Goal: Task Accomplishment & Management: Use online tool/utility

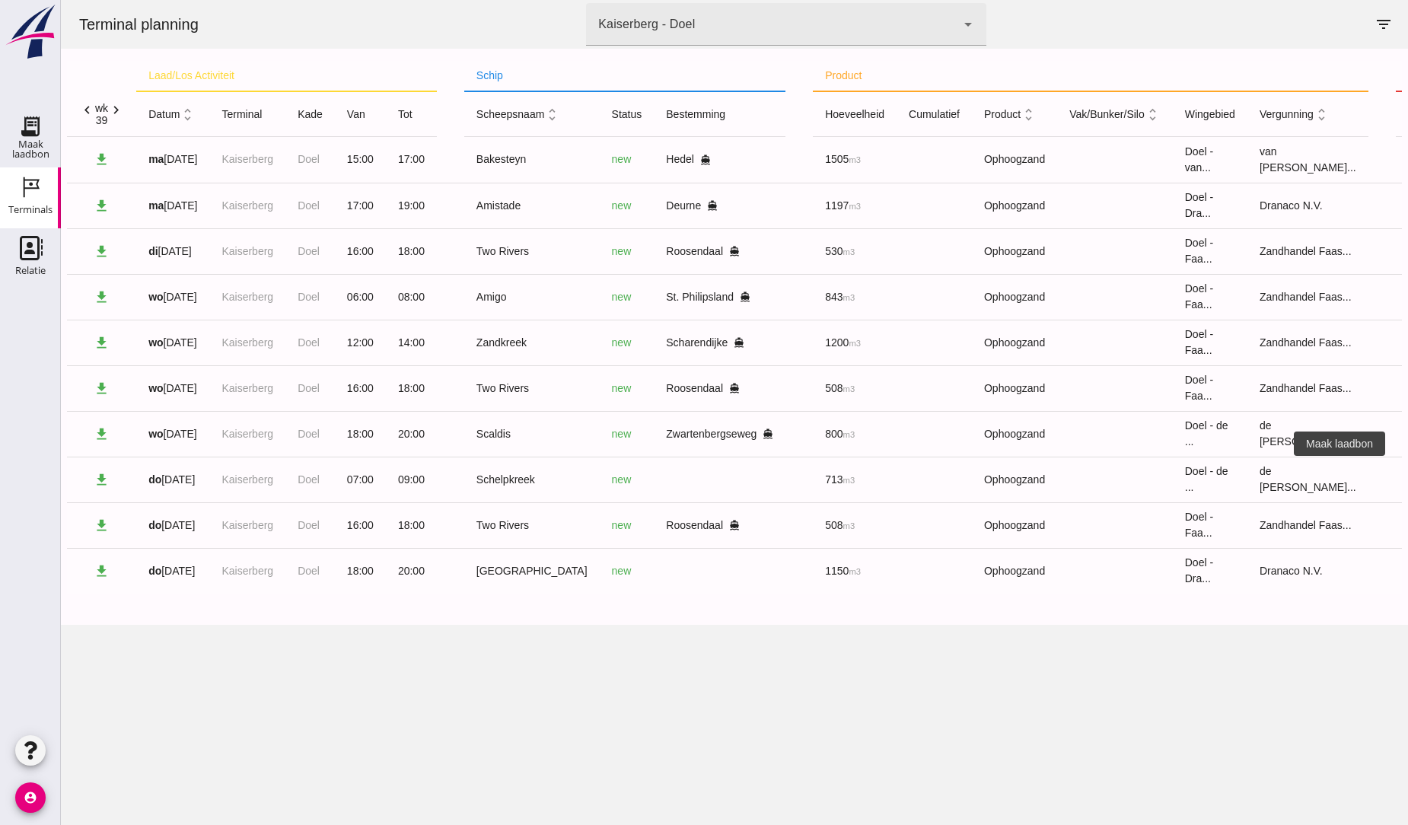
click at [1408, 477] on icon "receipt_long" at bounding box center [1424, 480] width 14 height 14
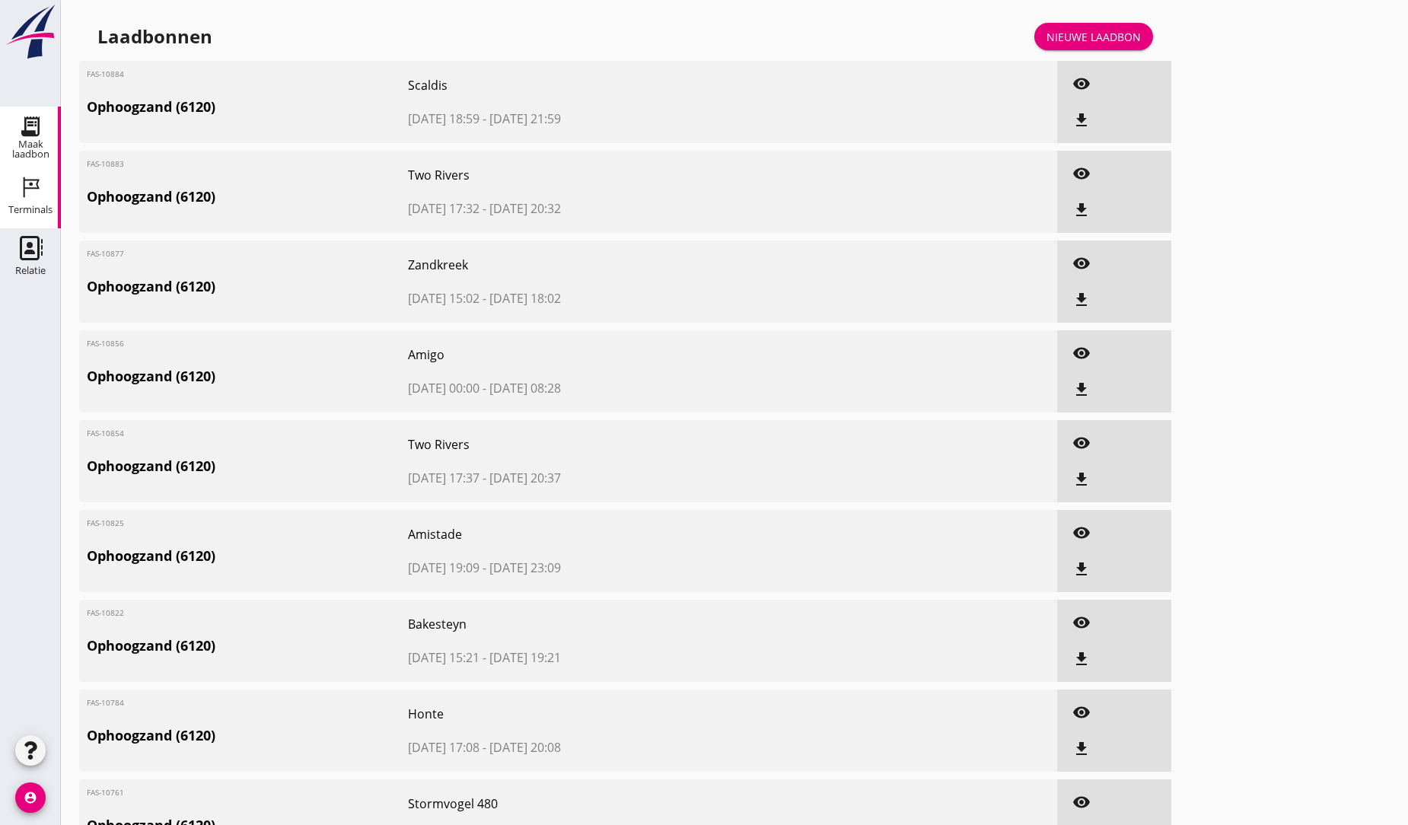
click at [29, 189] on icon "Terminals" at bounding box center [30, 187] width 24 height 24
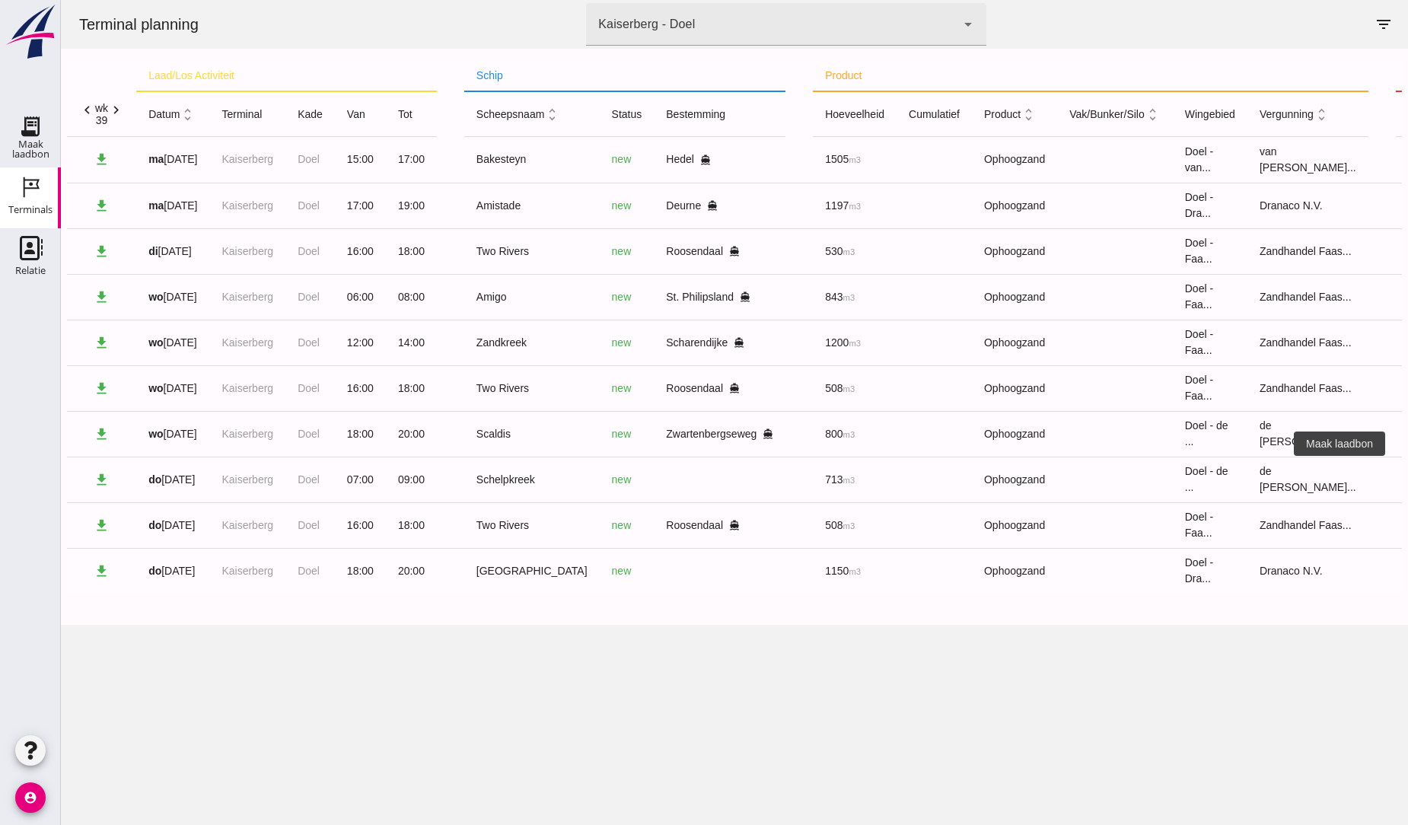
click at [1408, 477] on icon "receipt_long" at bounding box center [1424, 480] width 14 height 14
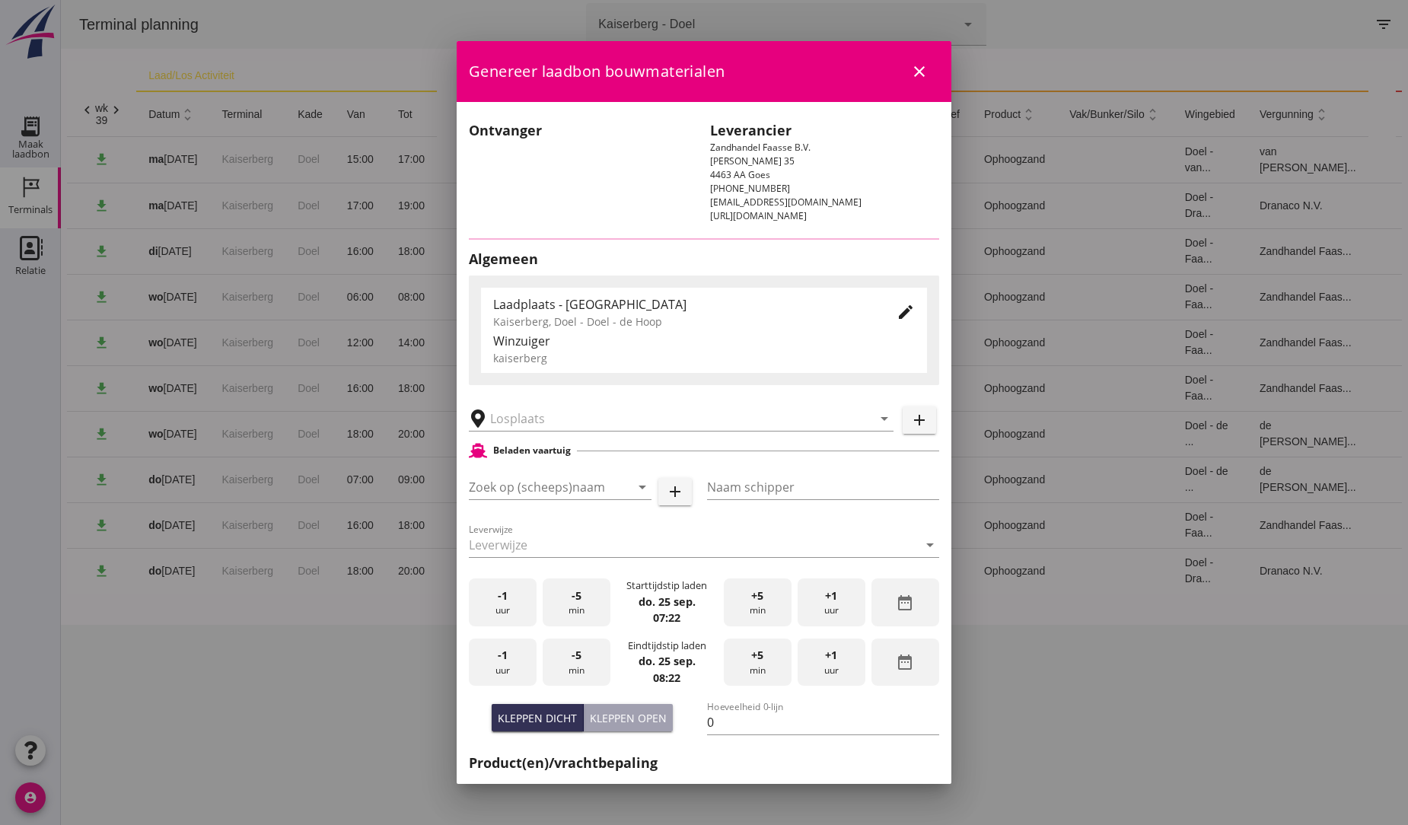
type input "Schelpkreek"
type input "bassie"
type input "713"
type input "Ophoogzand (6120)"
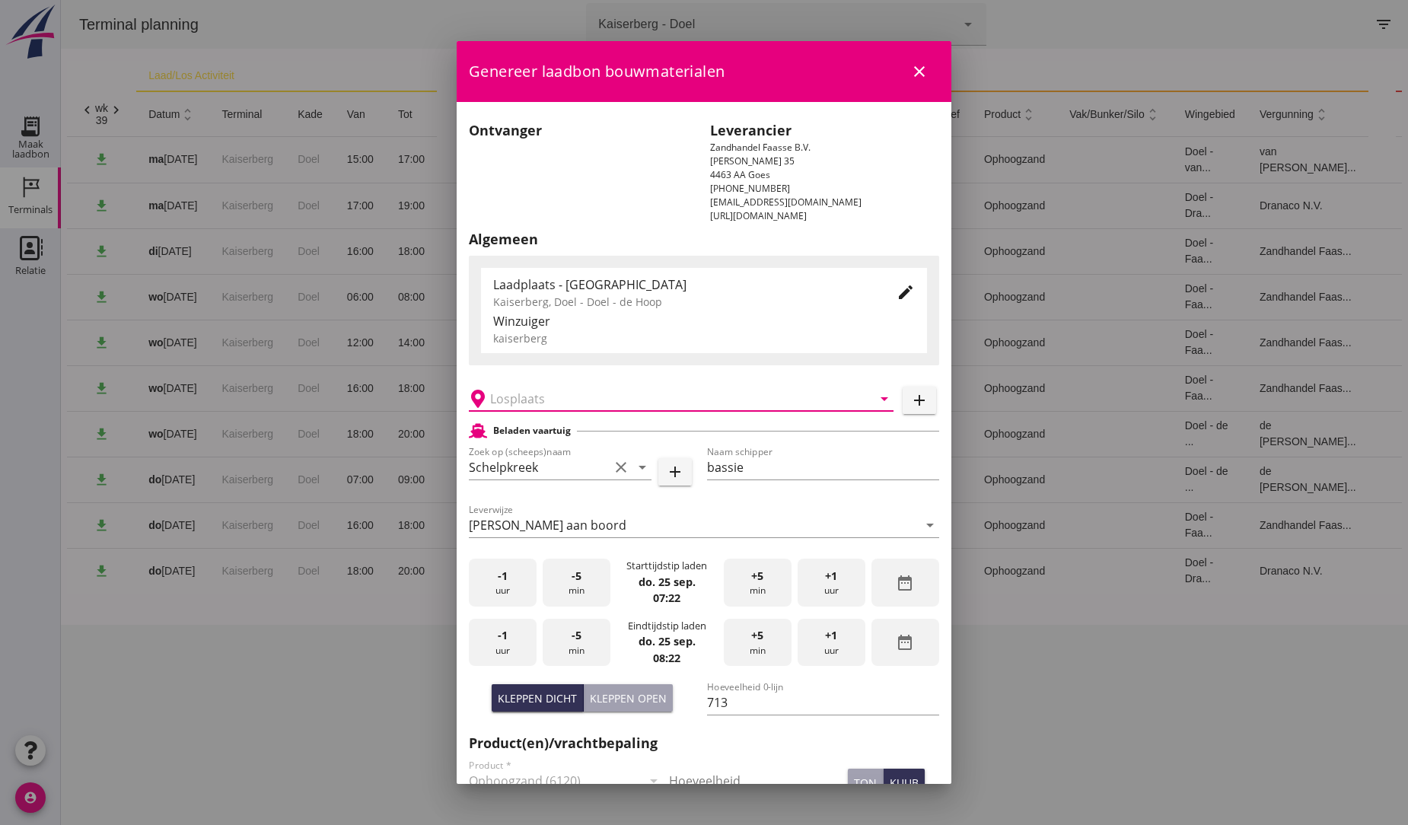
click at [515, 398] on input "text" at bounding box center [670, 399] width 361 height 24
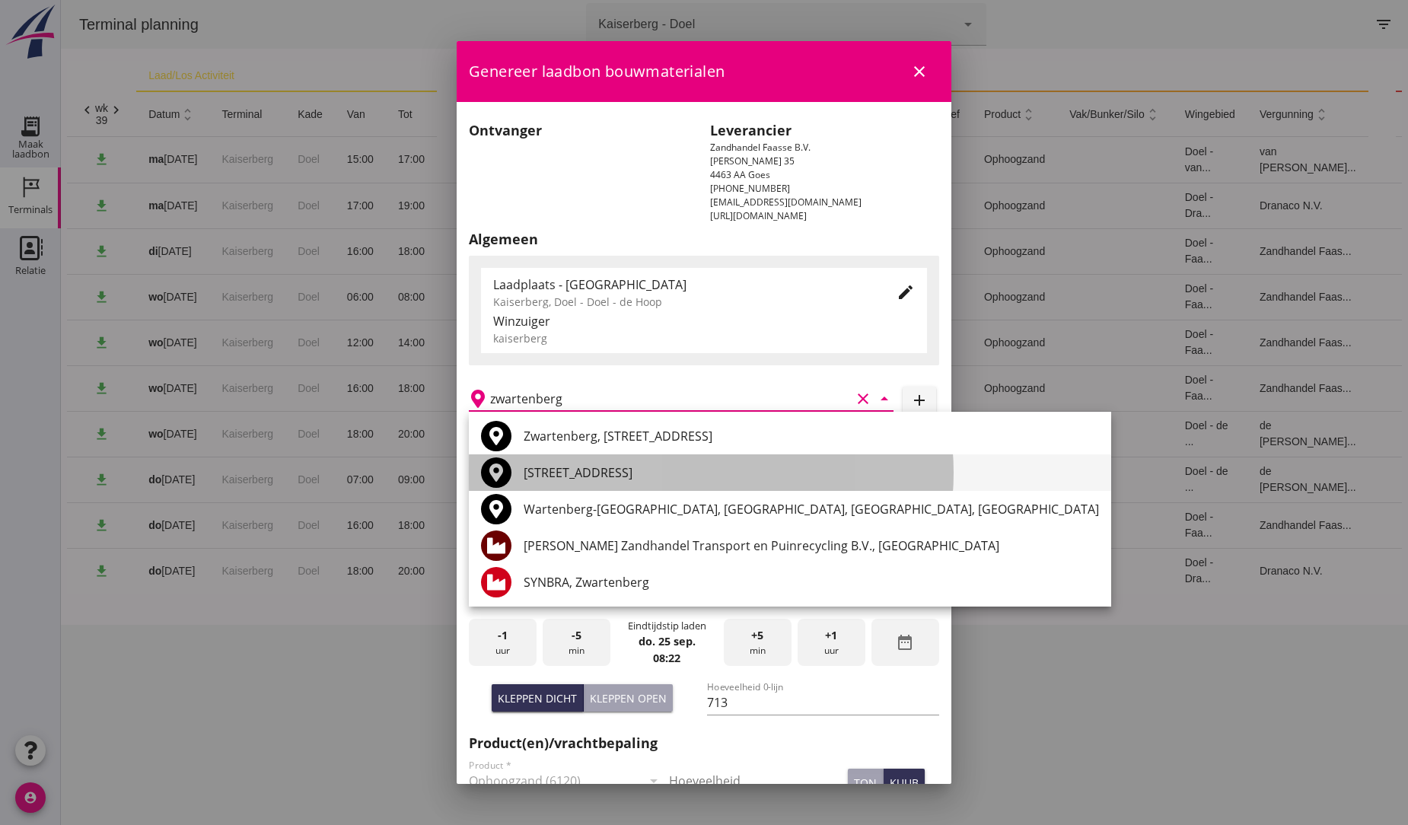
click at [606, 472] on div "[STREET_ADDRESS]" at bounding box center [812, 473] width 576 height 18
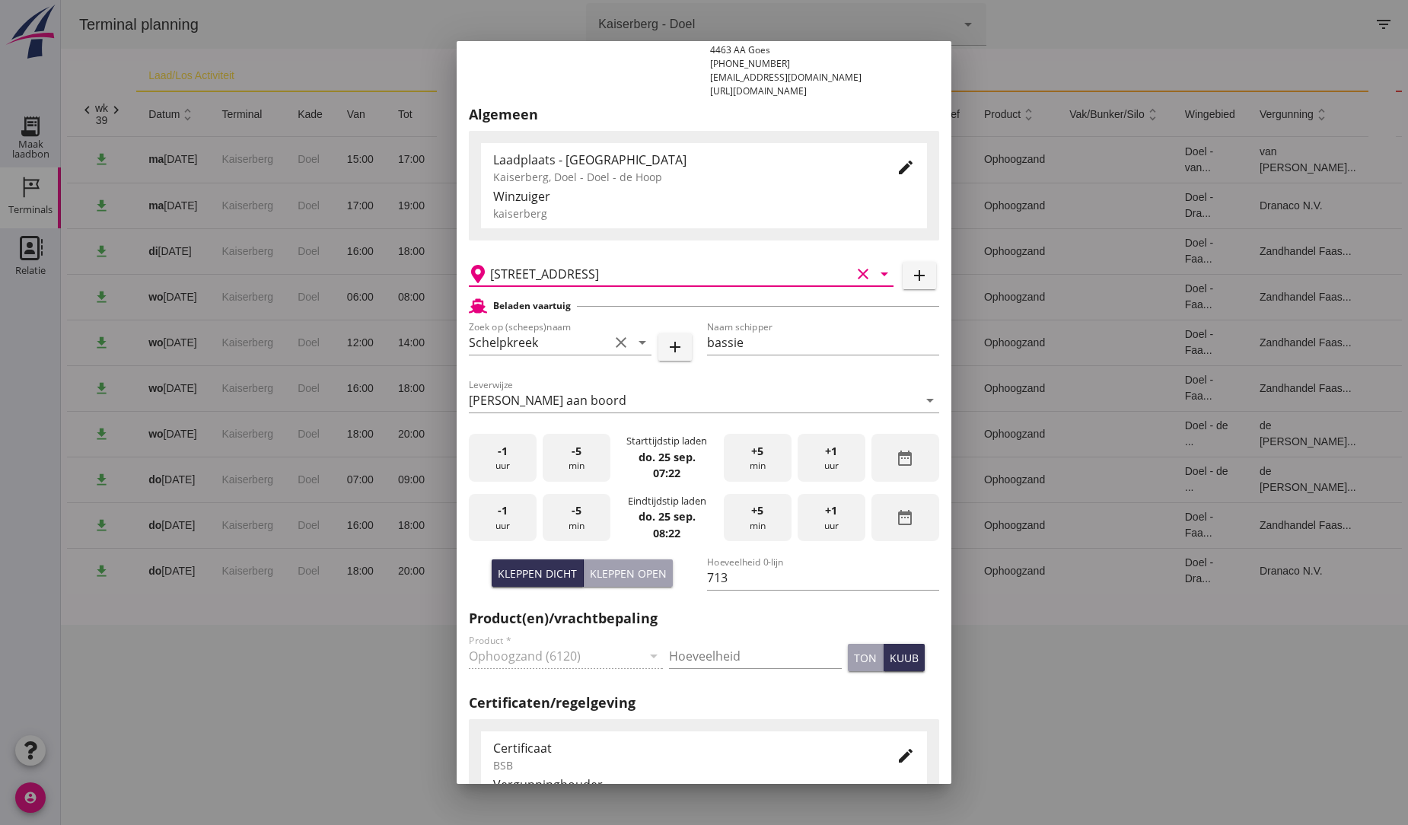
scroll to position [169, 0]
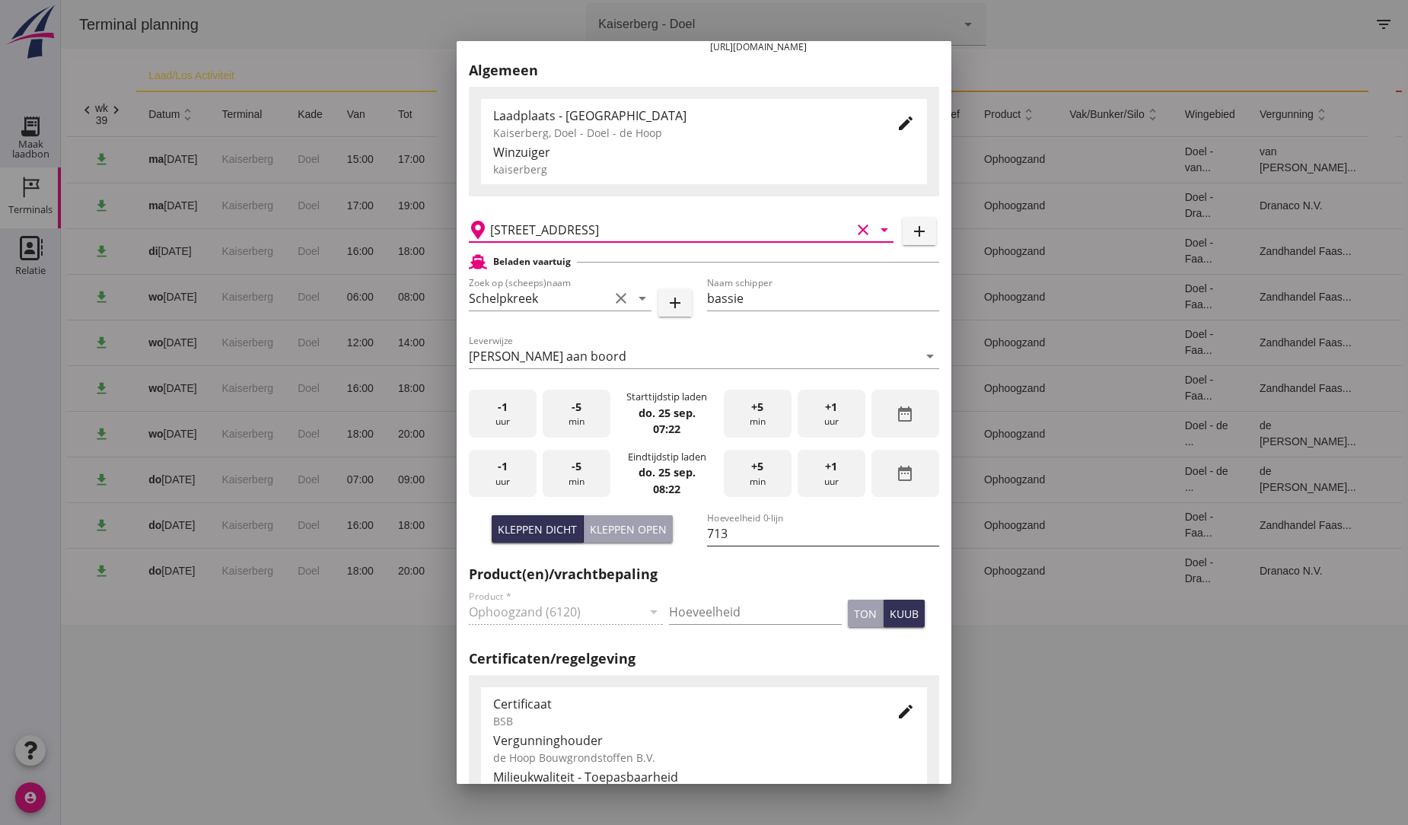
type input "[STREET_ADDRESS]"
click at [728, 531] on input "713" at bounding box center [823, 533] width 232 height 24
type input "7"
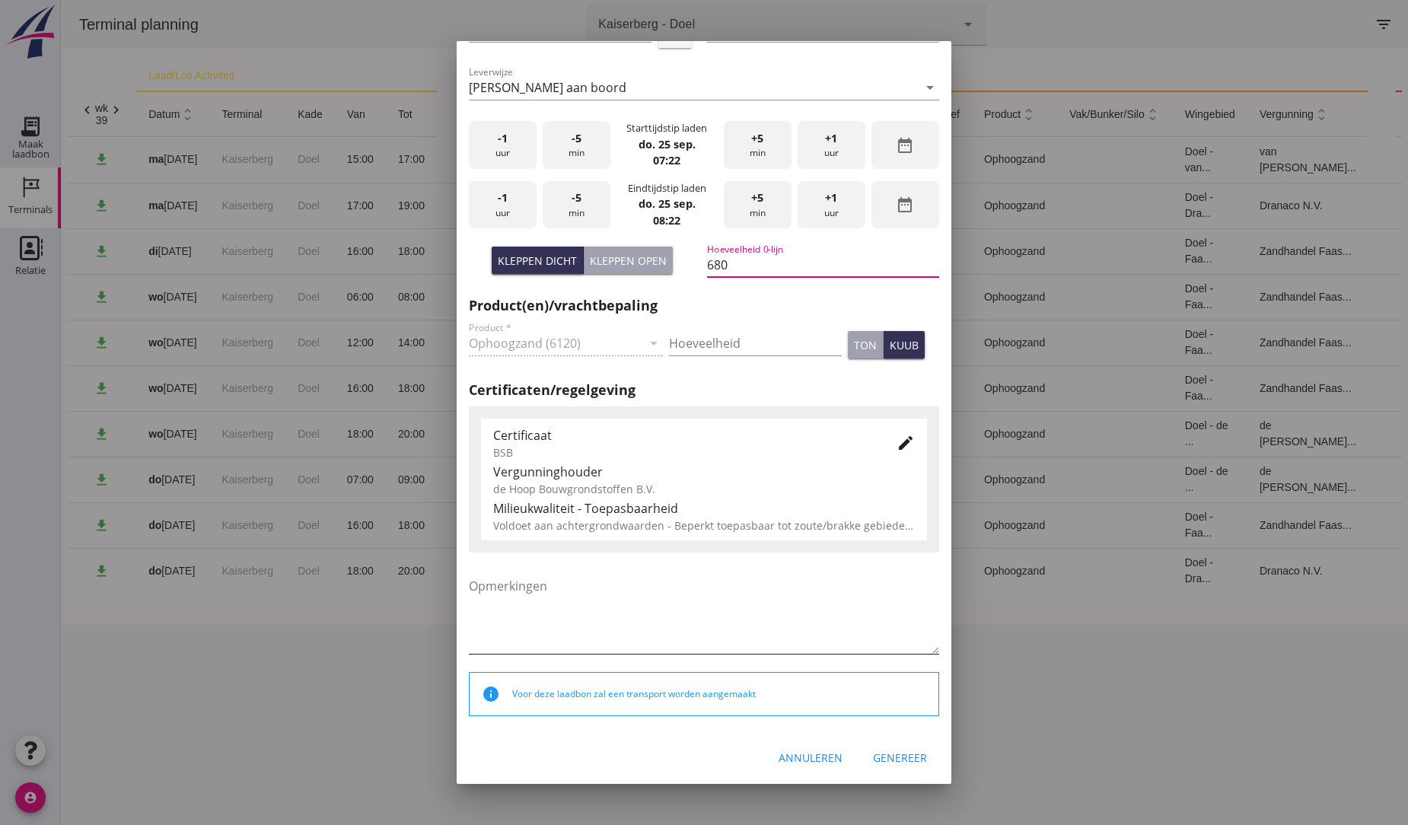
scroll to position [439, 0]
type input "680"
click at [903, 754] on div "Genereer" at bounding box center [900, 756] width 54 height 16
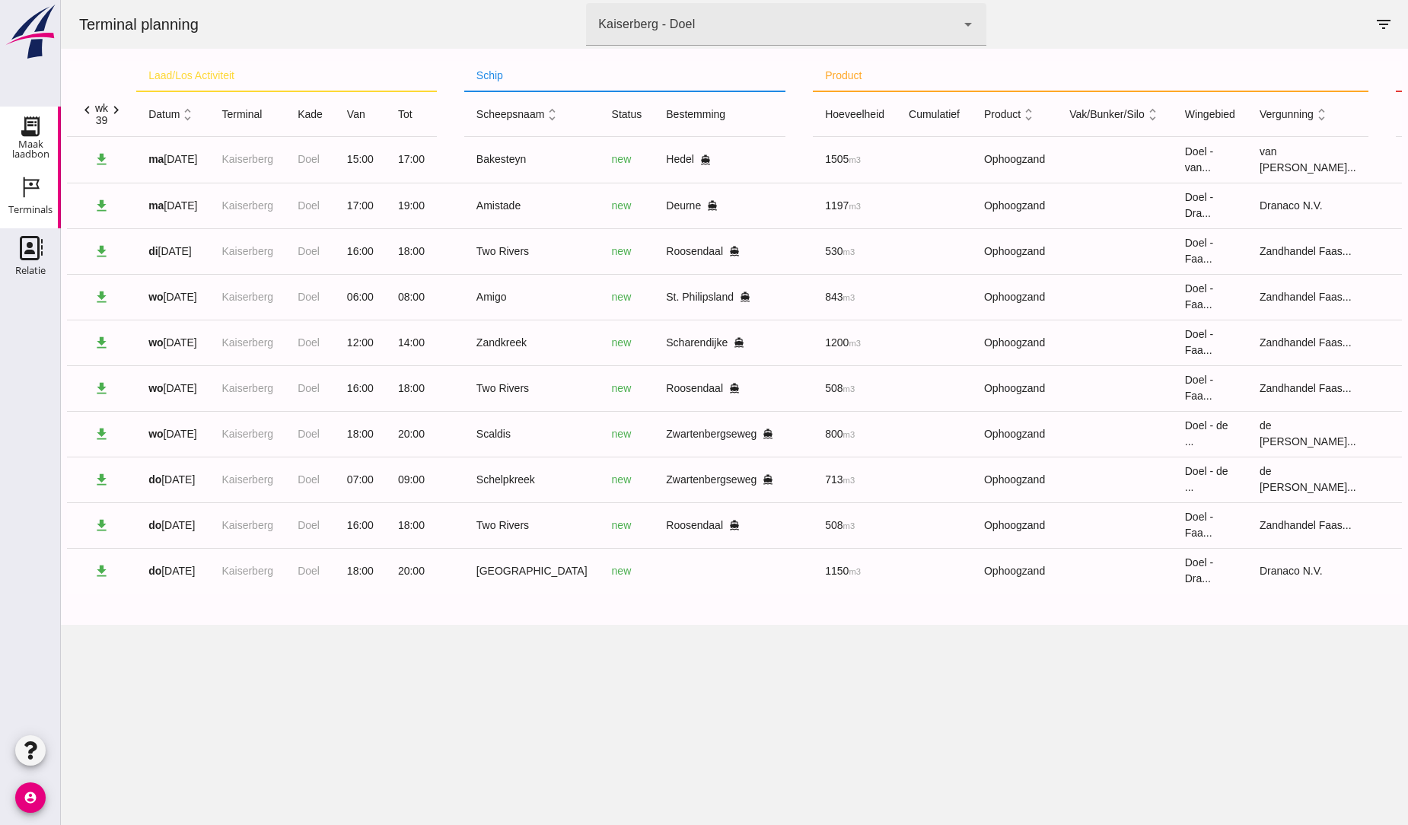
click at [31, 123] on icon "Maak laadbon" at bounding box center [30, 126] width 24 height 24
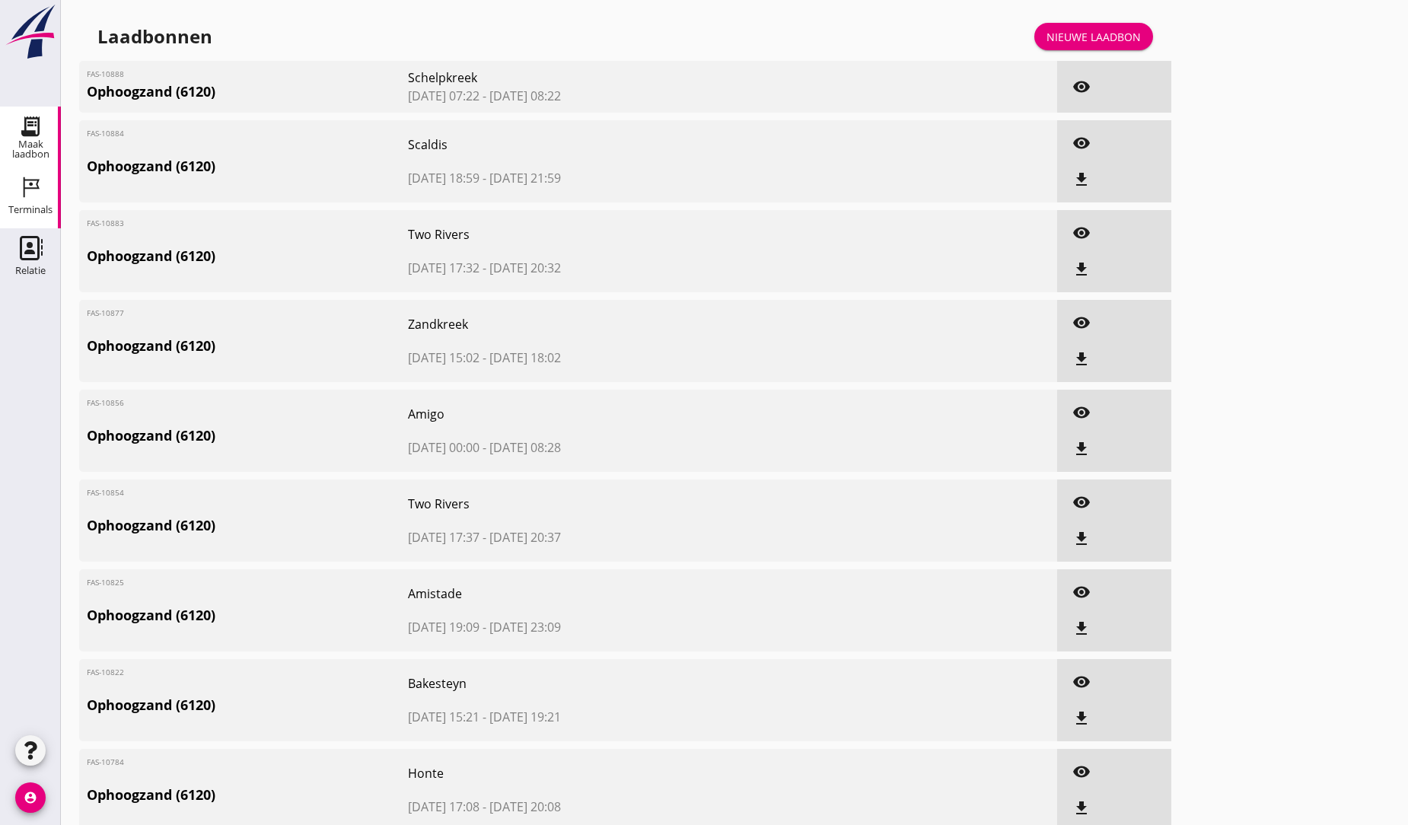
click at [40, 188] on icon "Terminals" at bounding box center [30, 187] width 24 height 24
